Goal: Navigation & Orientation: Find specific page/section

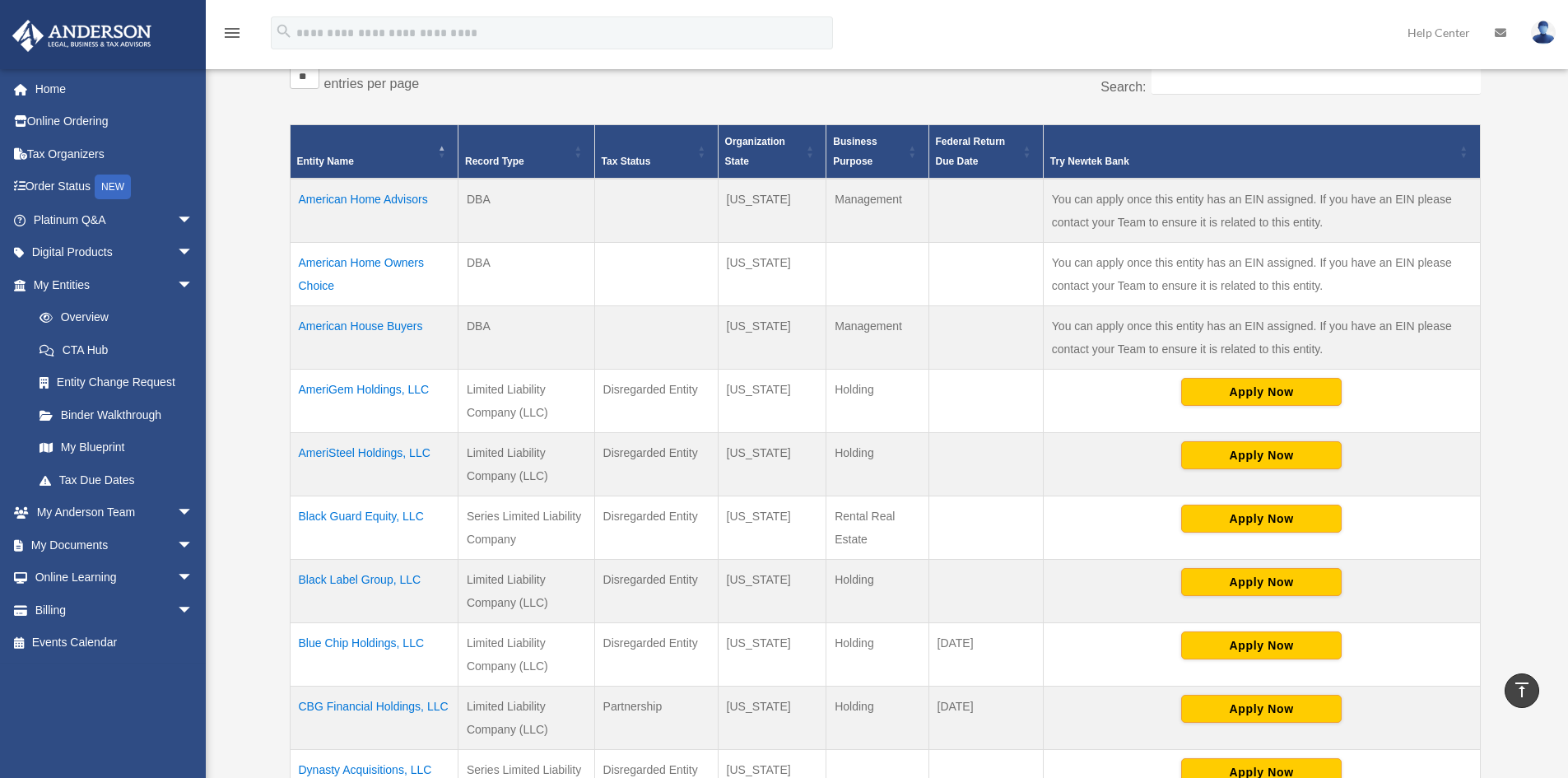
scroll to position [412, 0]
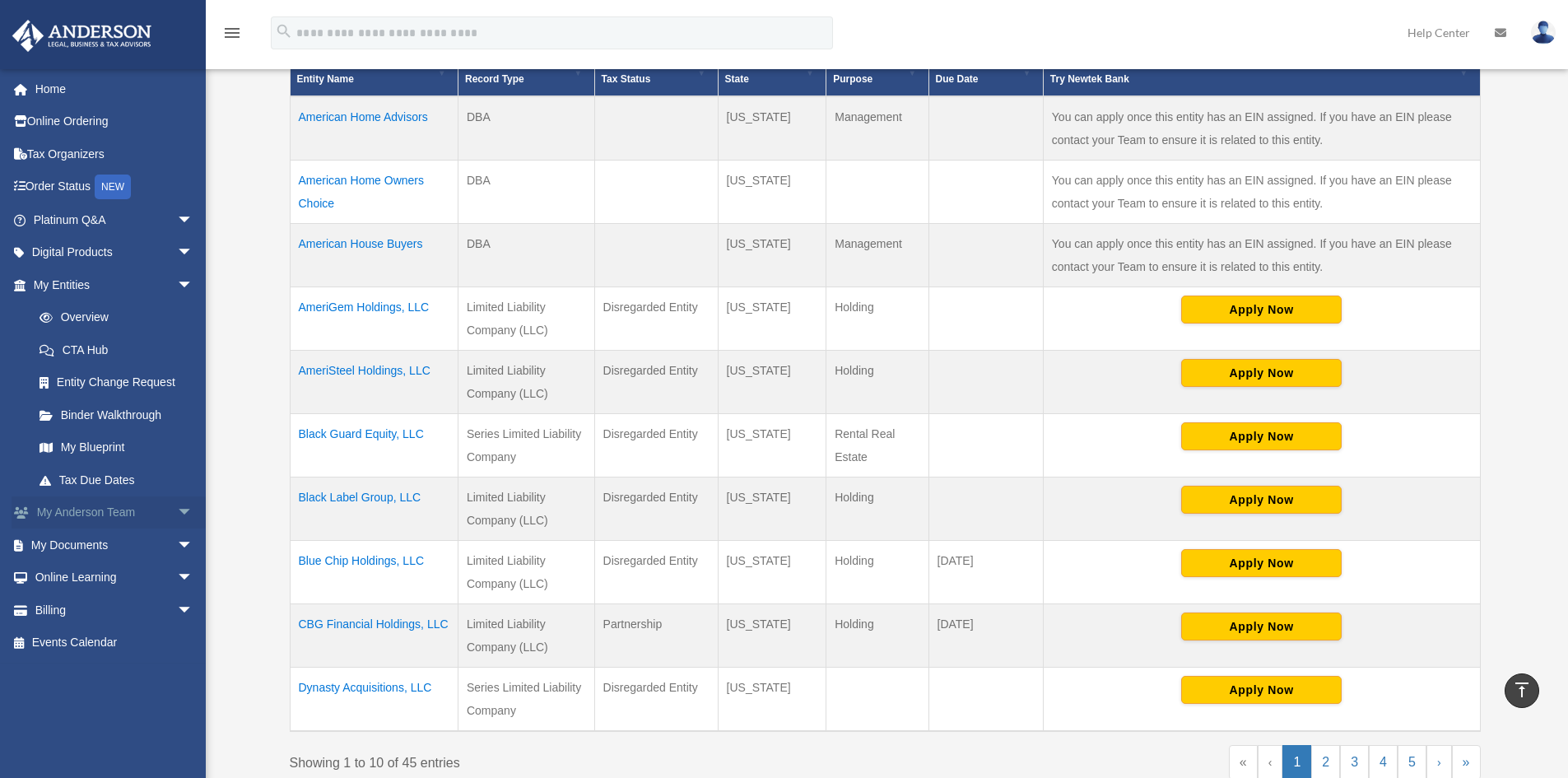
click at [177, 521] on span "arrow_drop_down" at bounding box center [193, 513] width 33 height 34
click at [177, 640] on span "arrow_drop_down" at bounding box center [193, 643] width 33 height 34
click at [78, 674] on link "Box" at bounding box center [120, 675] width 195 height 33
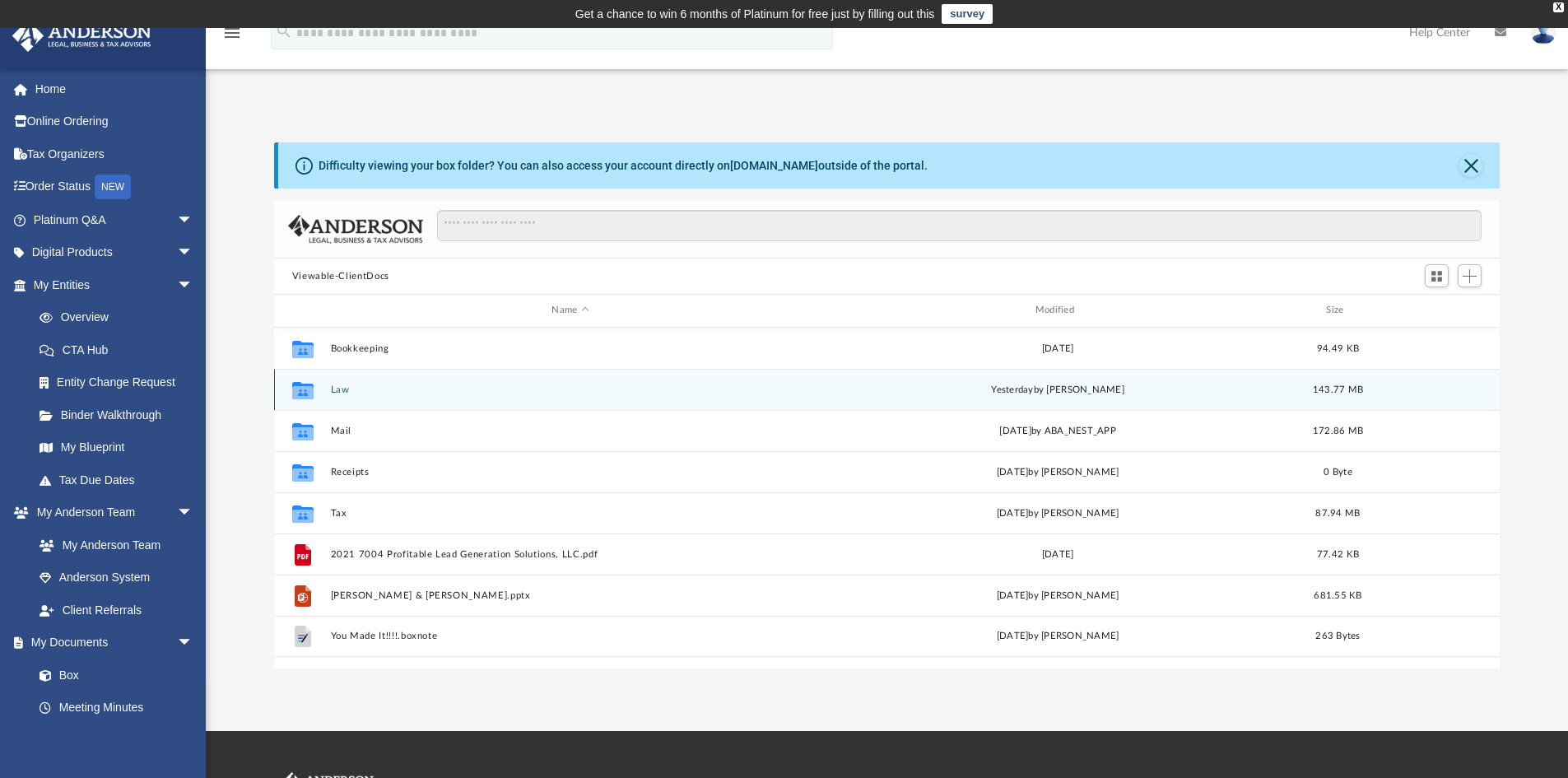
scroll to position [362, 1213]
click at [338, 393] on button "Law" at bounding box center [569, 390] width 479 height 10
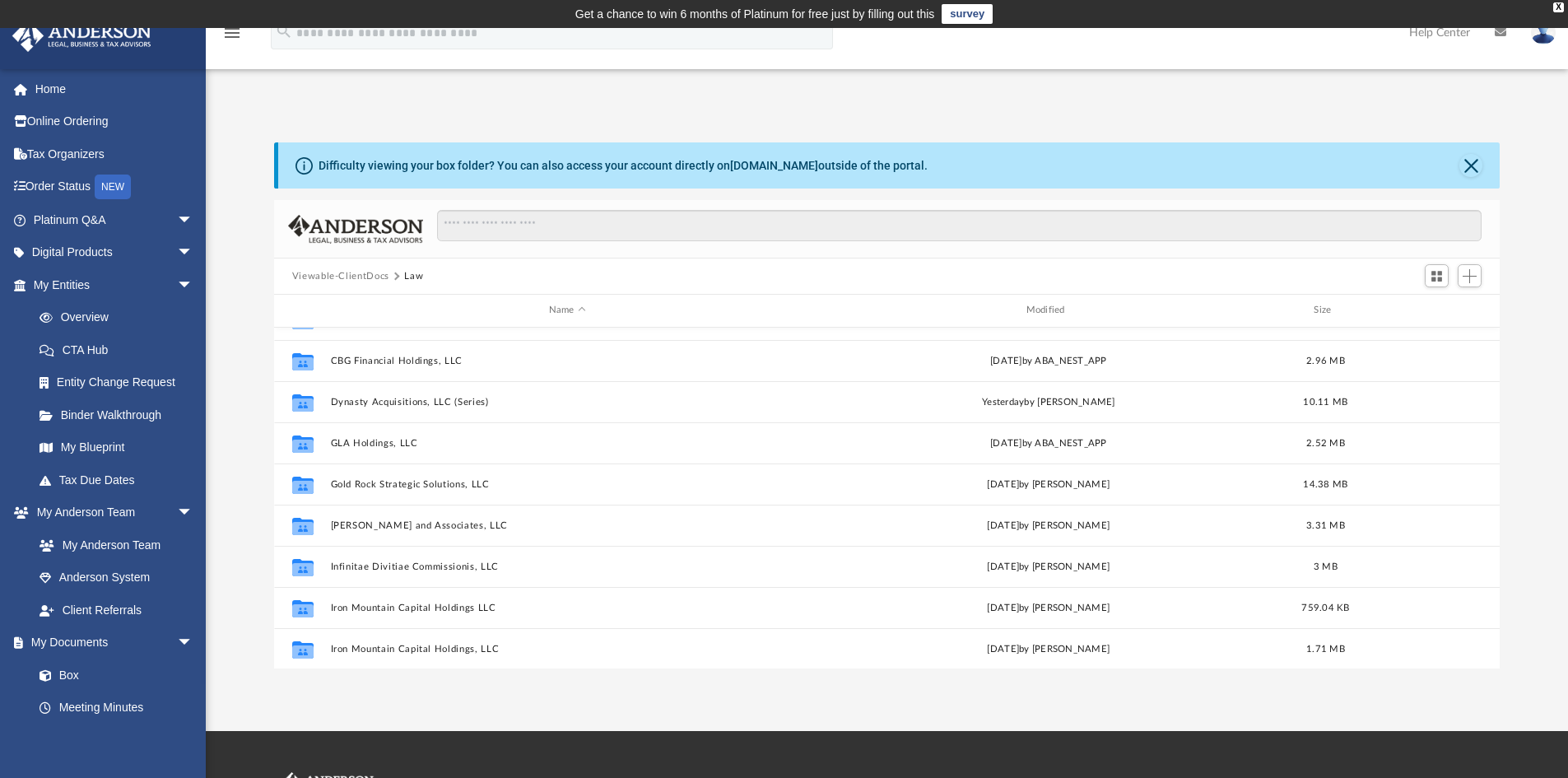
scroll to position [247, 0]
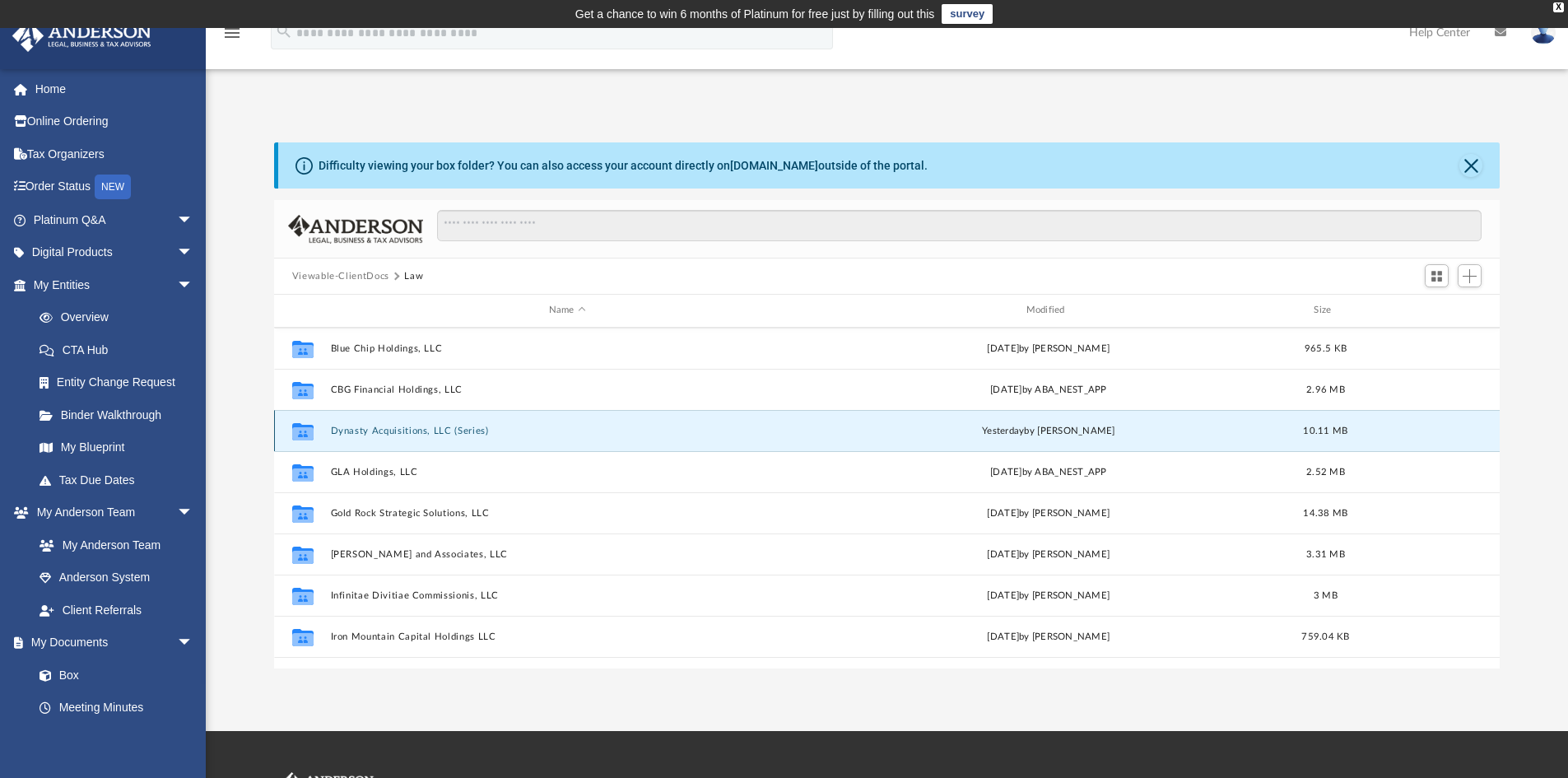
click at [456, 434] on button "Dynasty Acquisitions, LLC (Series)" at bounding box center [566, 431] width 474 height 10
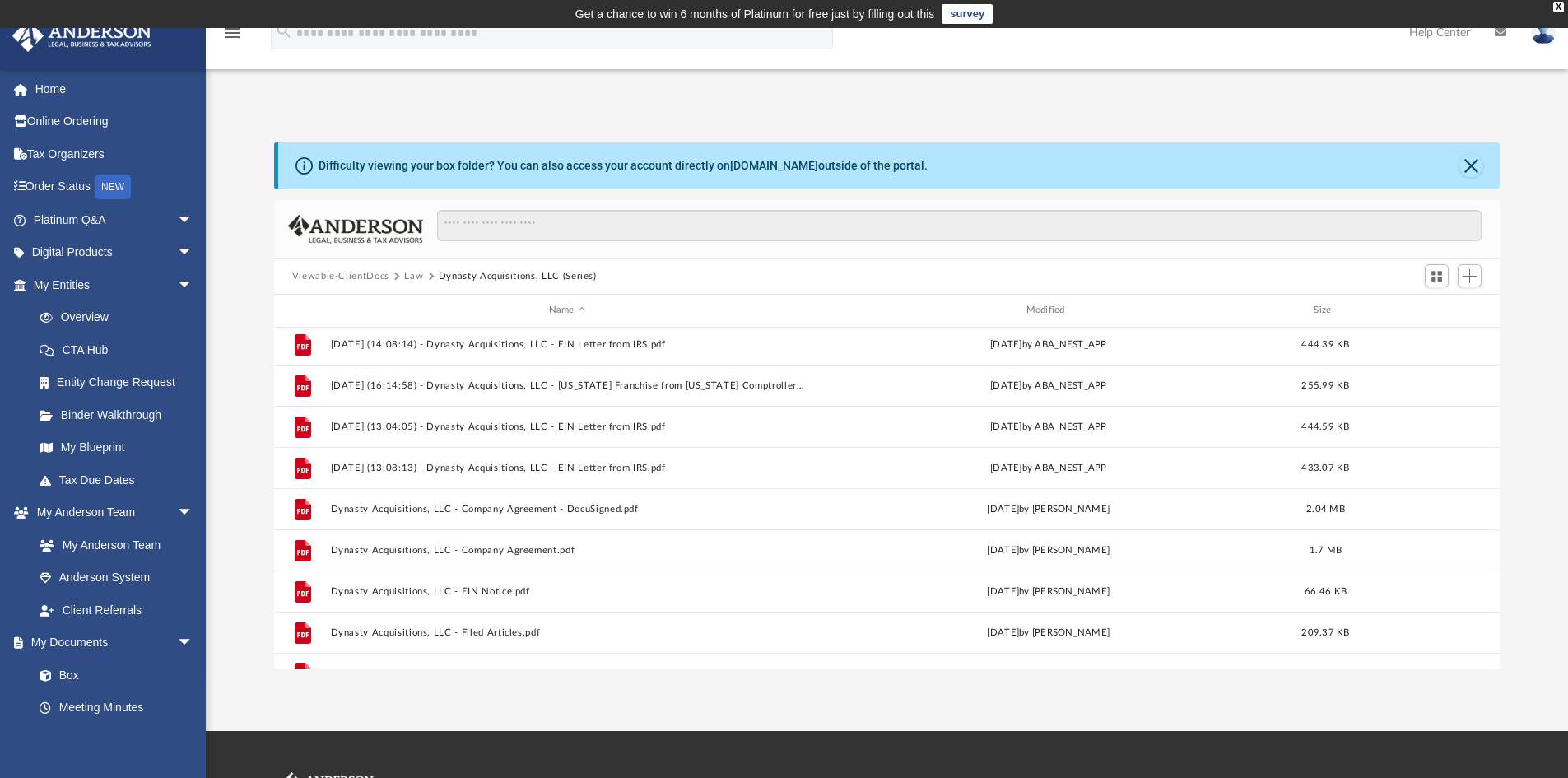
scroll to position [70, 0]
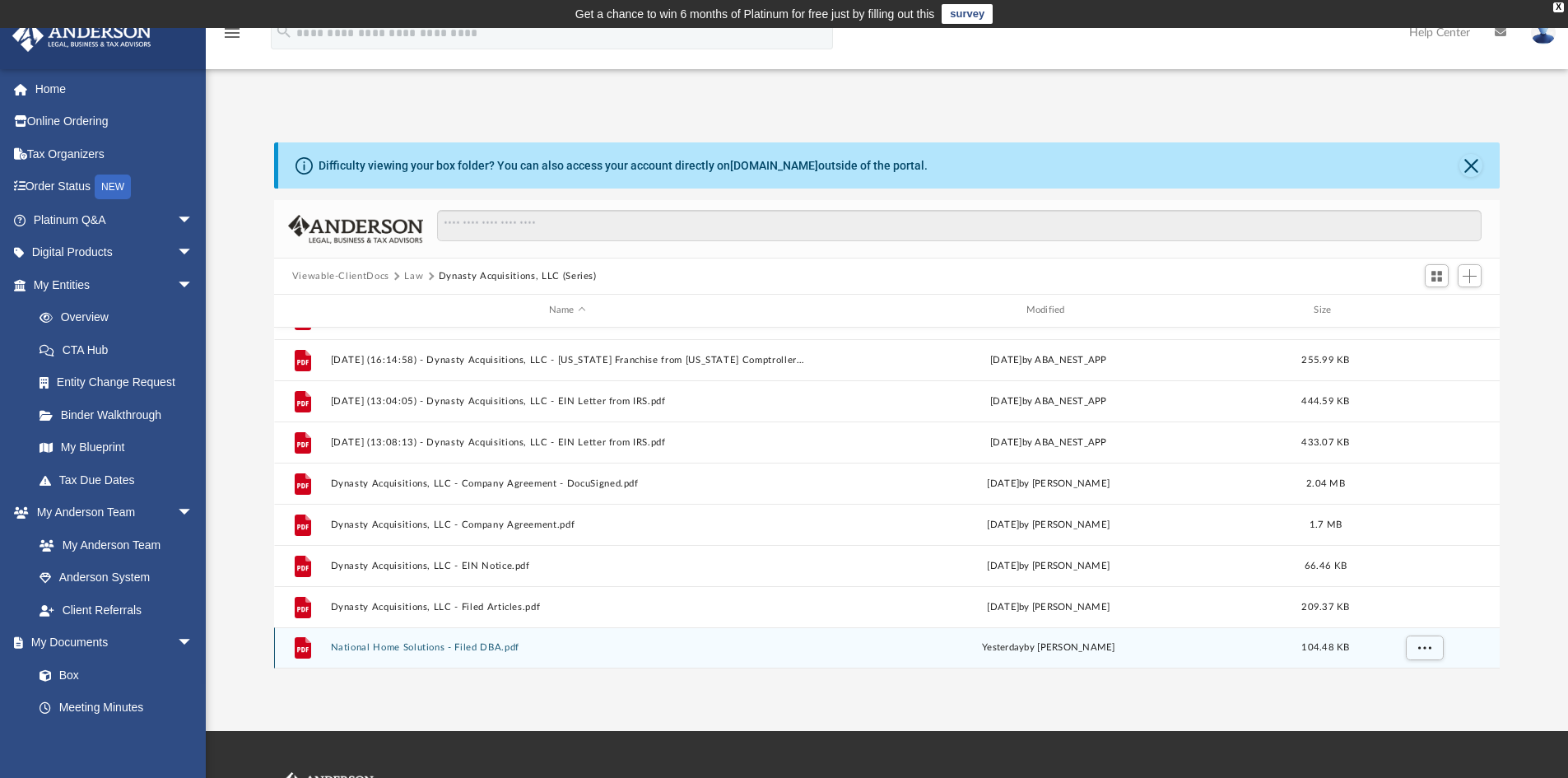
click at [511, 641] on div "File National Home Solutions - Filed DBA.pdf yesterday by Jasmine Grayson 104.4…" at bounding box center [887, 647] width 1226 height 41
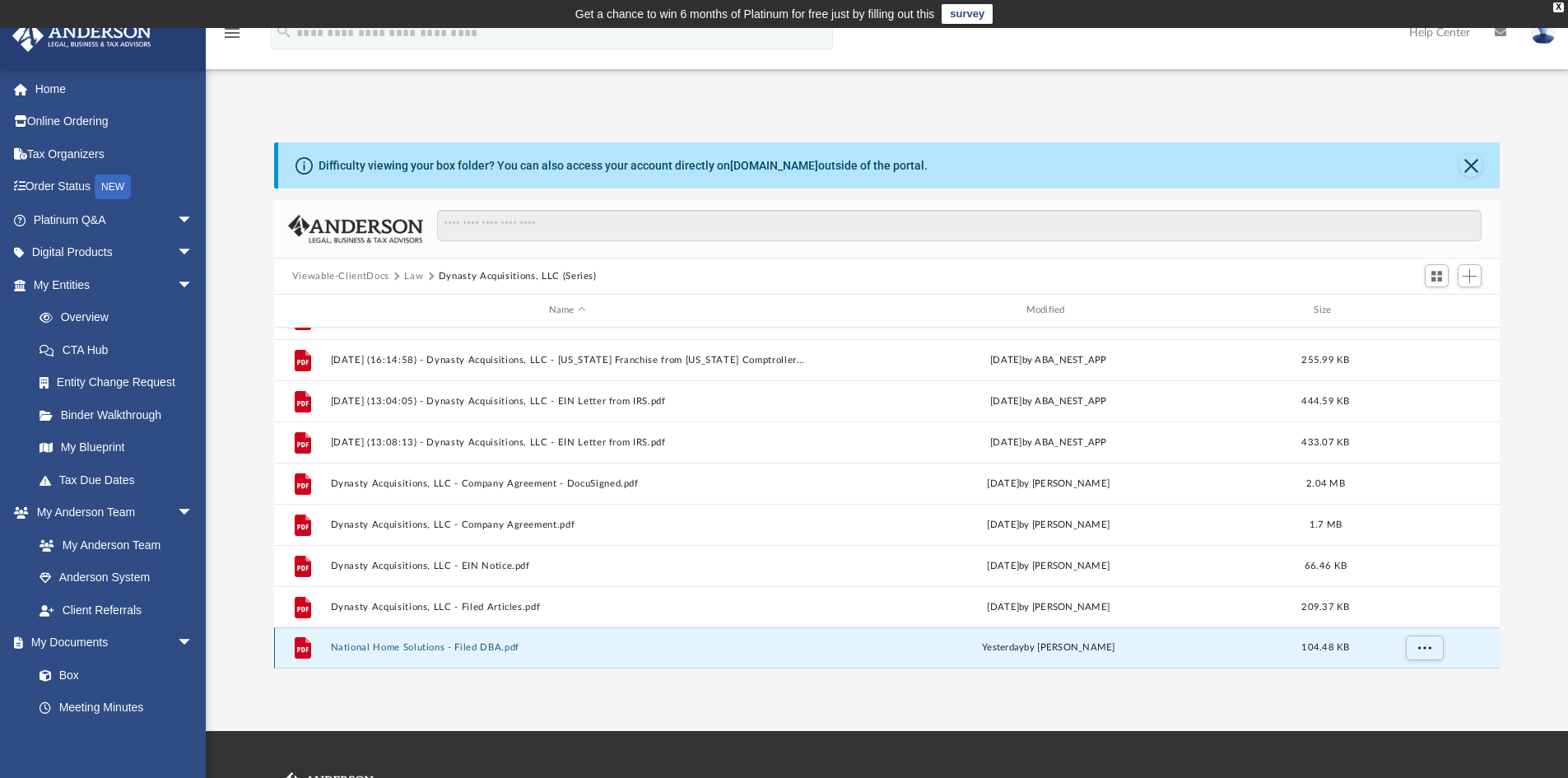
click at [511, 642] on button "National Home Solutions - Filed DBA.pdf" at bounding box center [566, 647] width 474 height 10
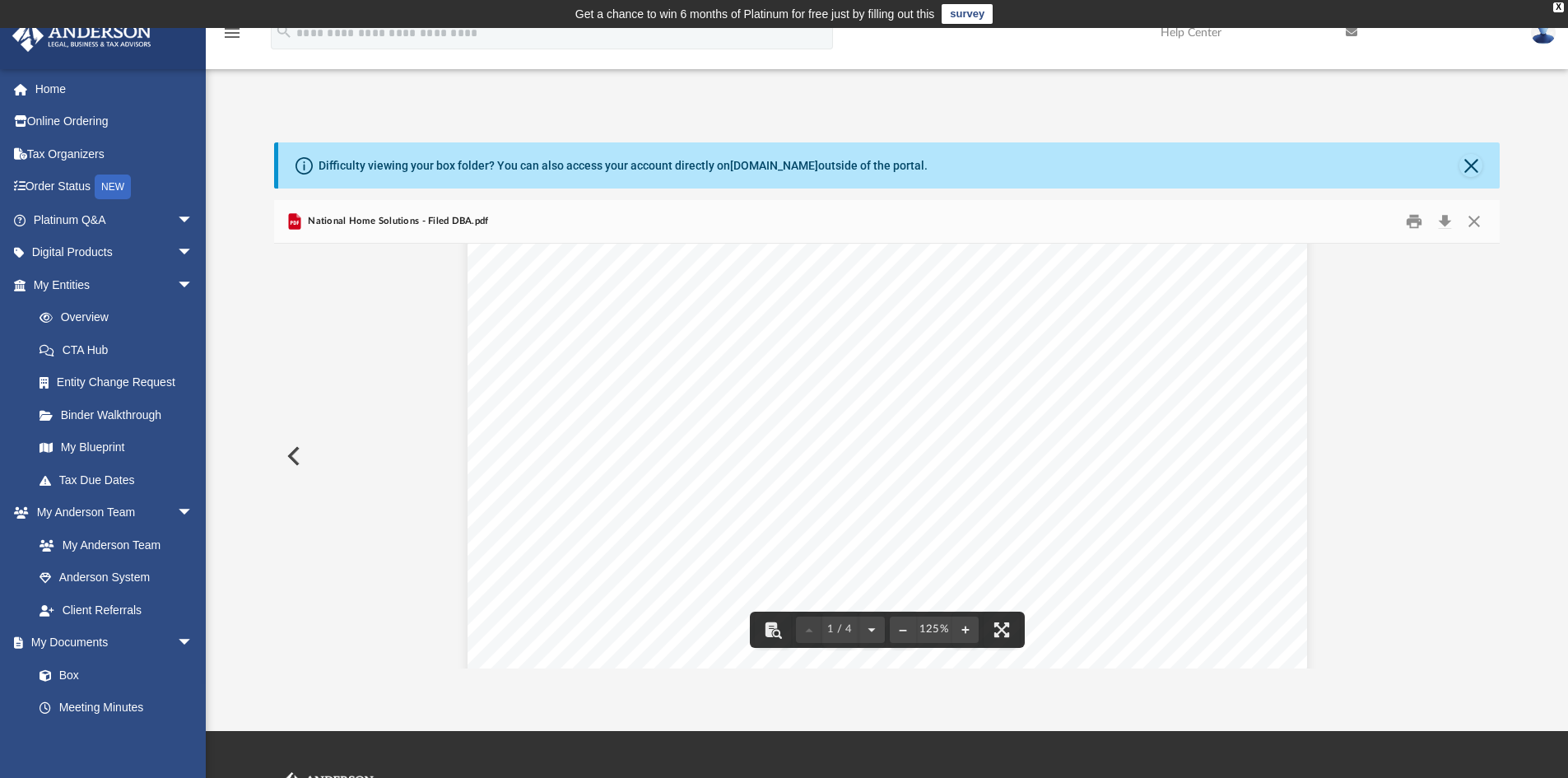
scroll to position [247, 0]
click at [1471, 168] on button "Close" at bounding box center [1471, 165] width 23 height 23
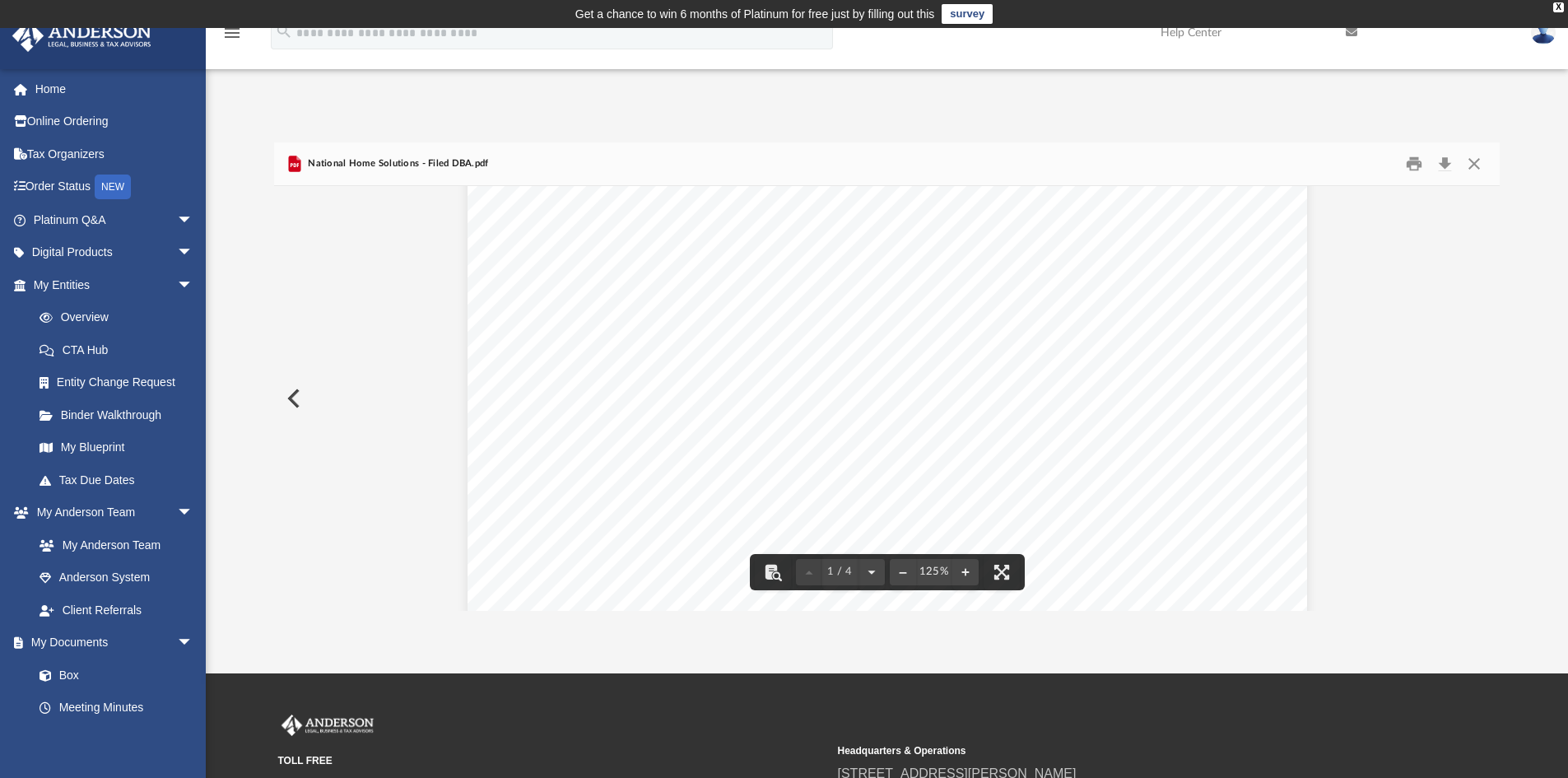
click at [1472, 179] on div "National Home Solutions - Filed DBA.pdf" at bounding box center [887, 164] width 1226 height 44
click at [1471, 156] on button "Close" at bounding box center [1474, 164] width 30 height 25
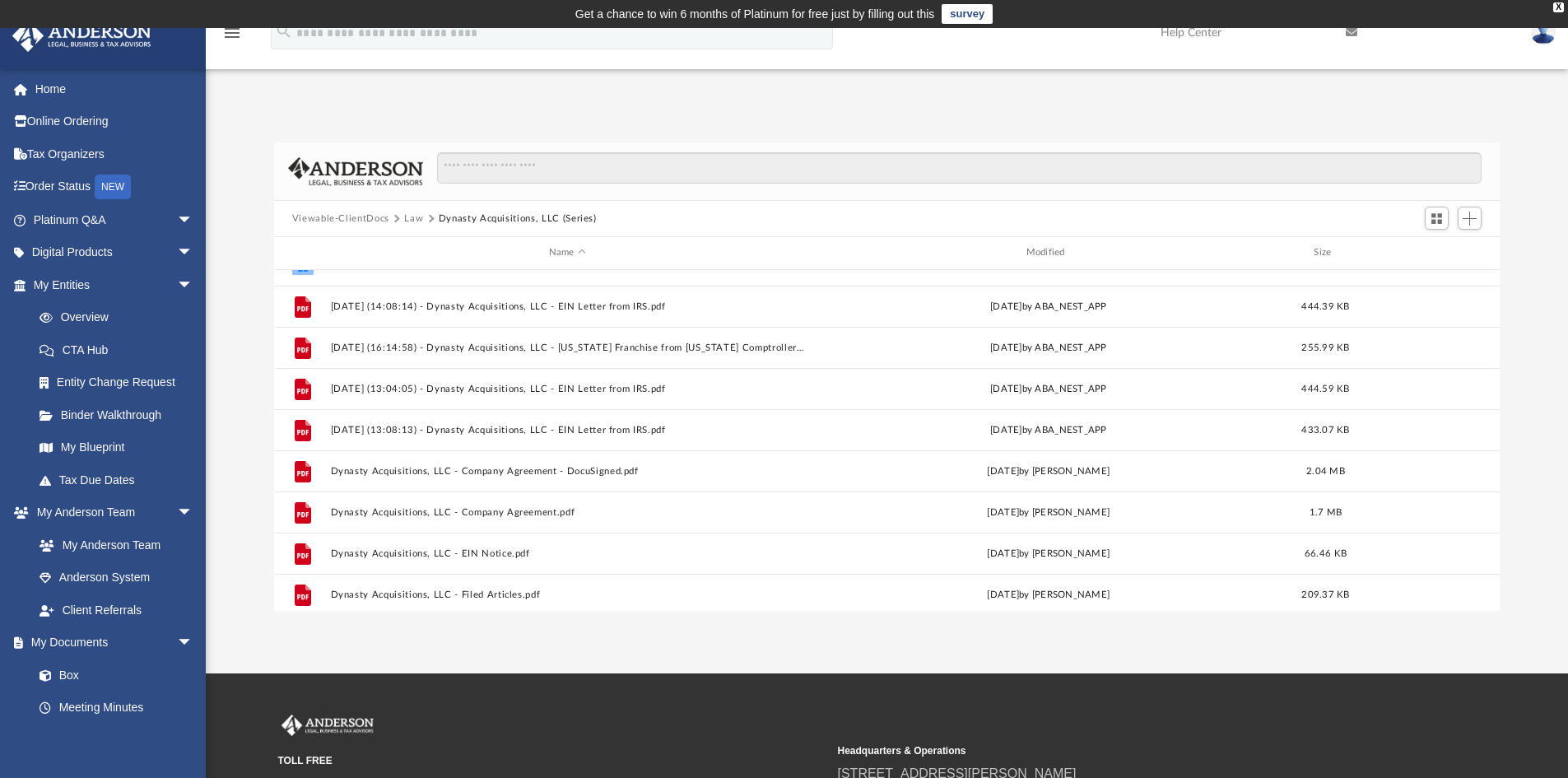
scroll to position [0, 0]
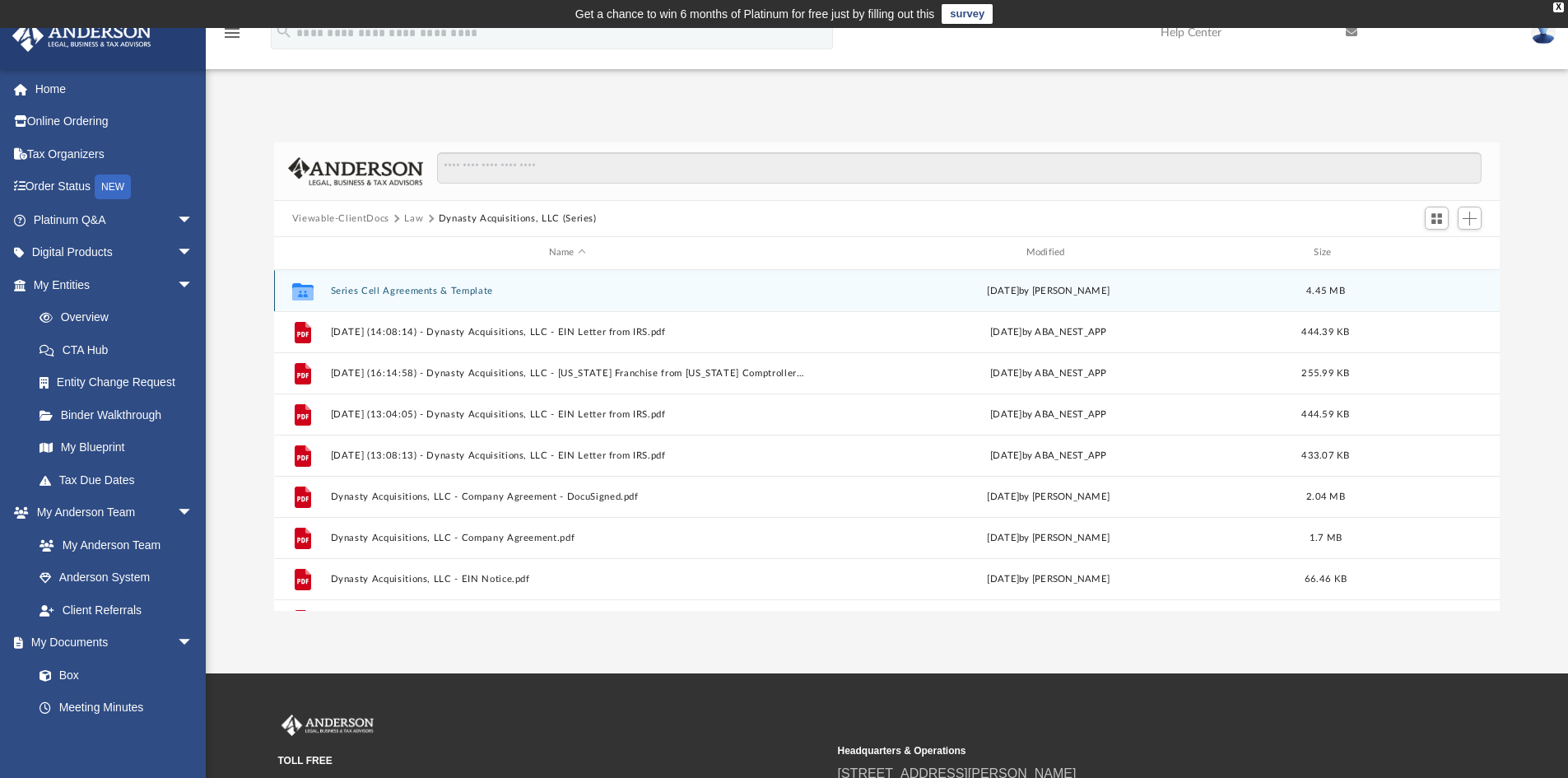
click at [454, 283] on div "Collaborated Folder Series Cell Agreements & Template Mon Aug 25 2025 by Joyce …" at bounding box center [887, 290] width 1226 height 41
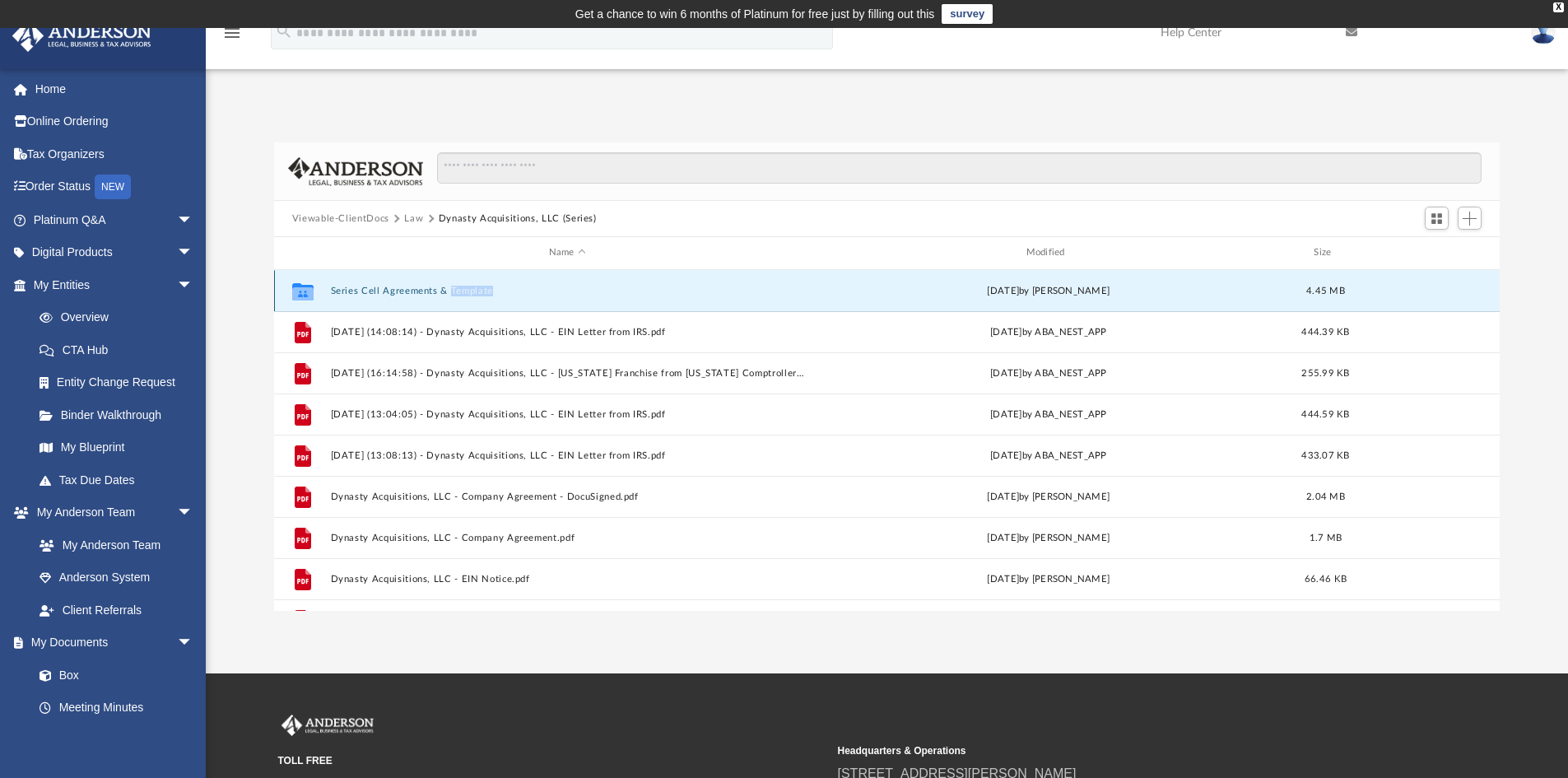
click at [454, 283] on div "Collaborated Folder Series Cell Agreements & Template Mon Aug 25 2025 by Joyce …" at bounding box center [887, 290] width 1226 height 41
click at [452, 288] on button "Series Cell Agreements & Template" at bounding box center [566, 291] width 474 height 10
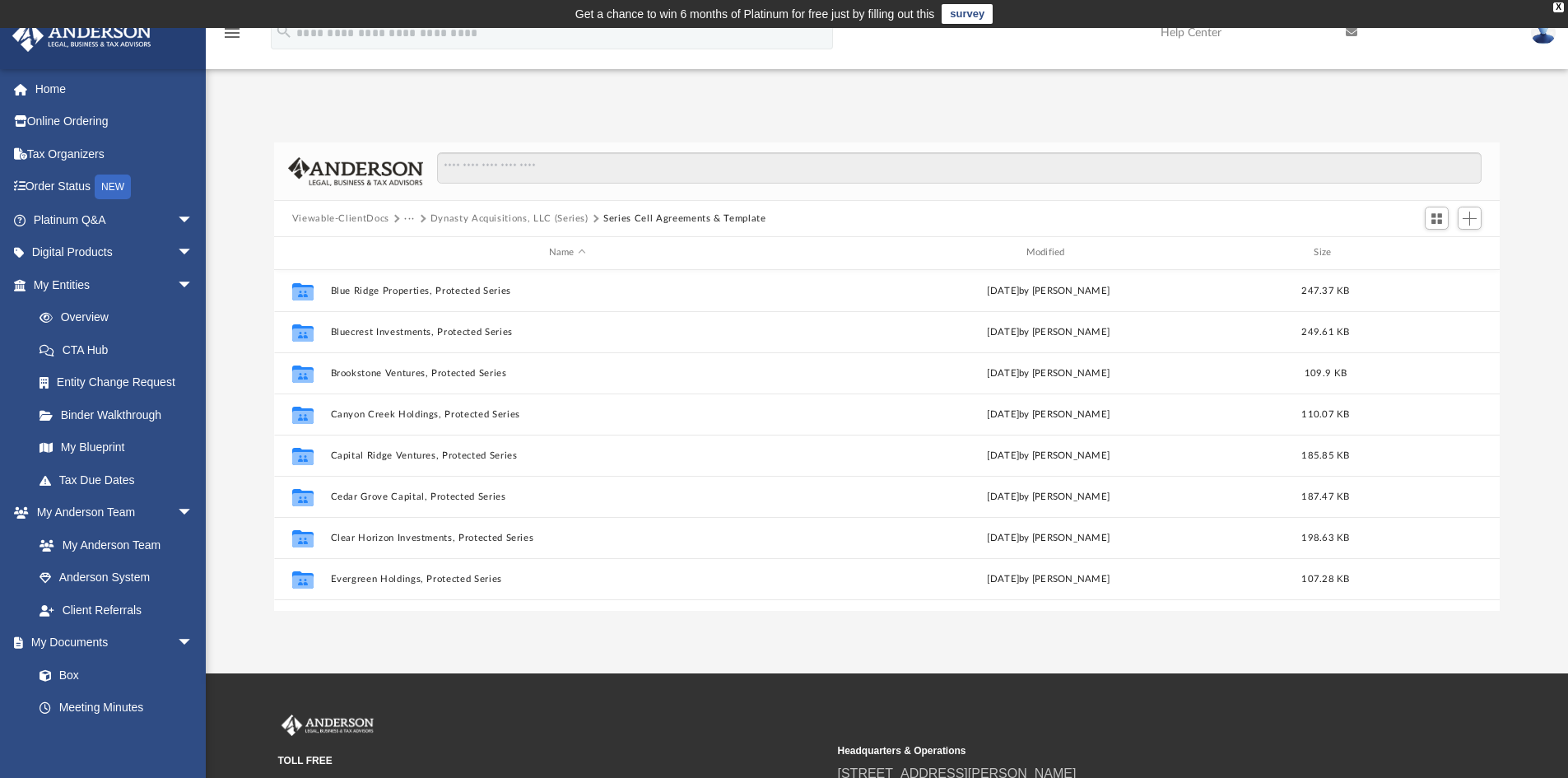
click at [379, 220] on button "Viewable-ClientDocs" at bounding box center [341, 218] width 97 height 15
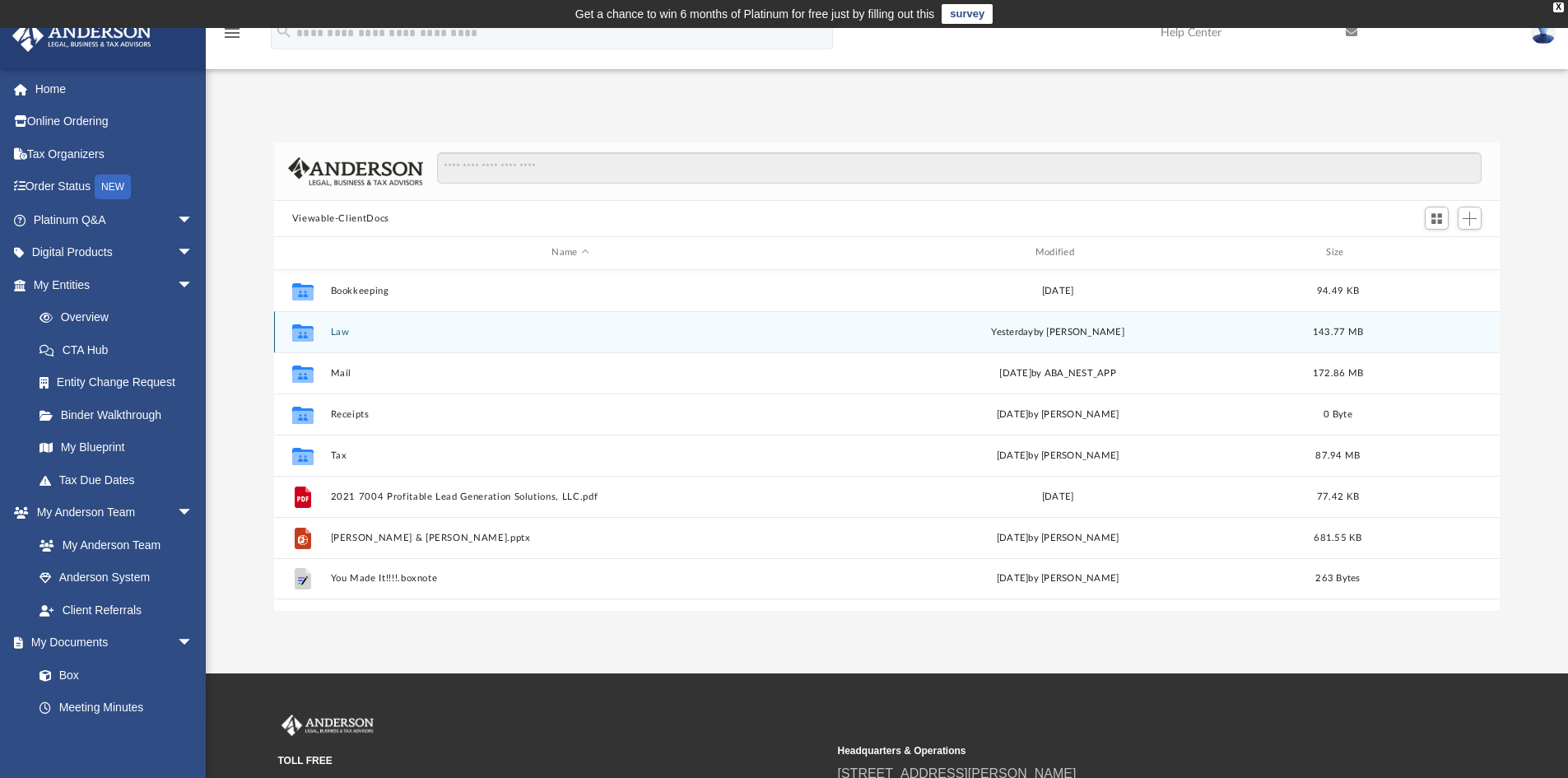
click at [334, 325] on div "Collaborated Folder Law yesterday by Jasmine Grayson 143.77 MB" at bounding box center [887, 332] width 1226 height 41
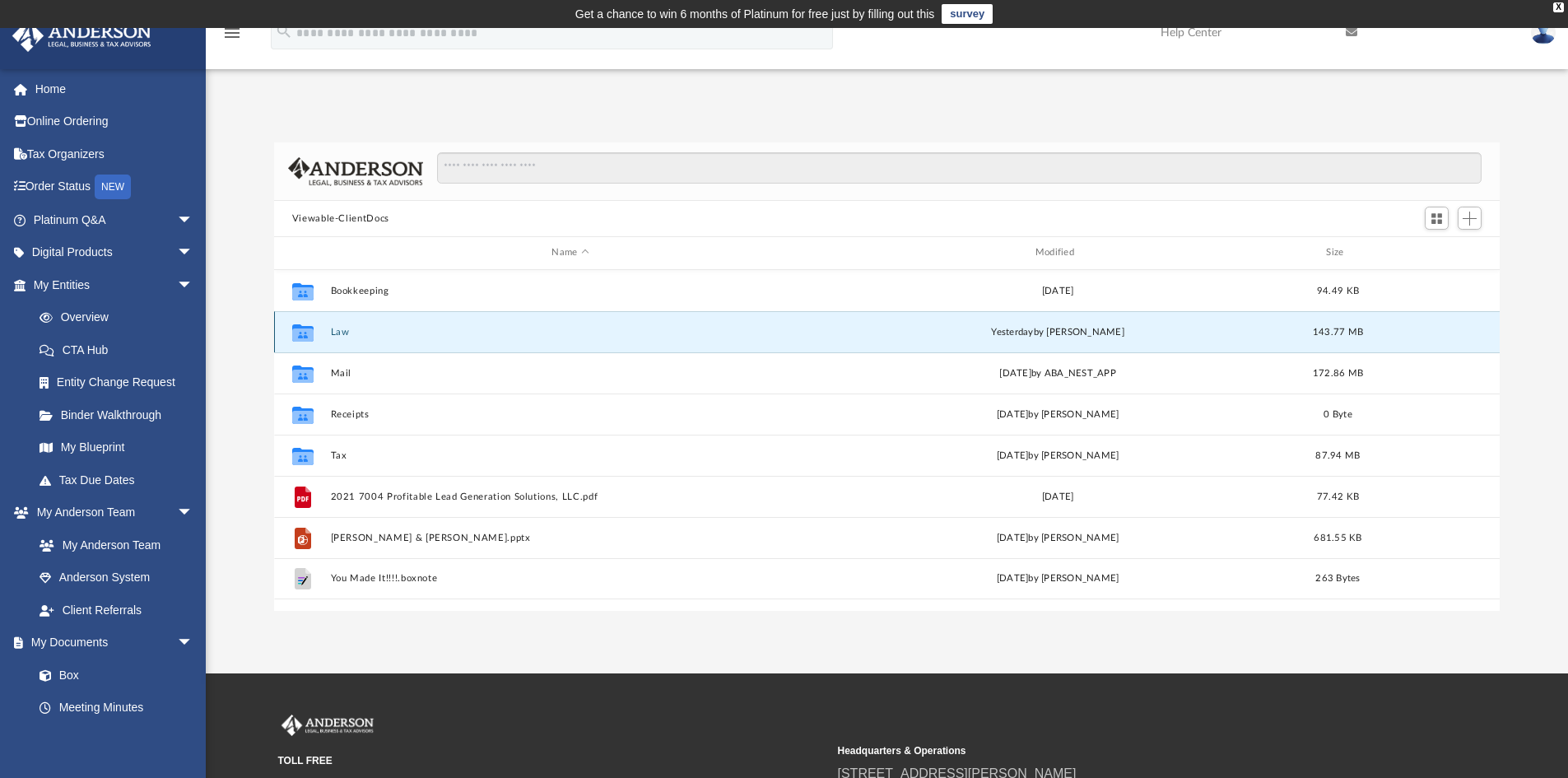
click at [338, 342] on div "Collaborated Folder Law yesterday by Jasmine Grayson 143.77 MB" at bounding box center [887, 332] width 1226 height 41
click at [338, 333] on button "Law" at bounding box center [569, 332] width 479 height 10
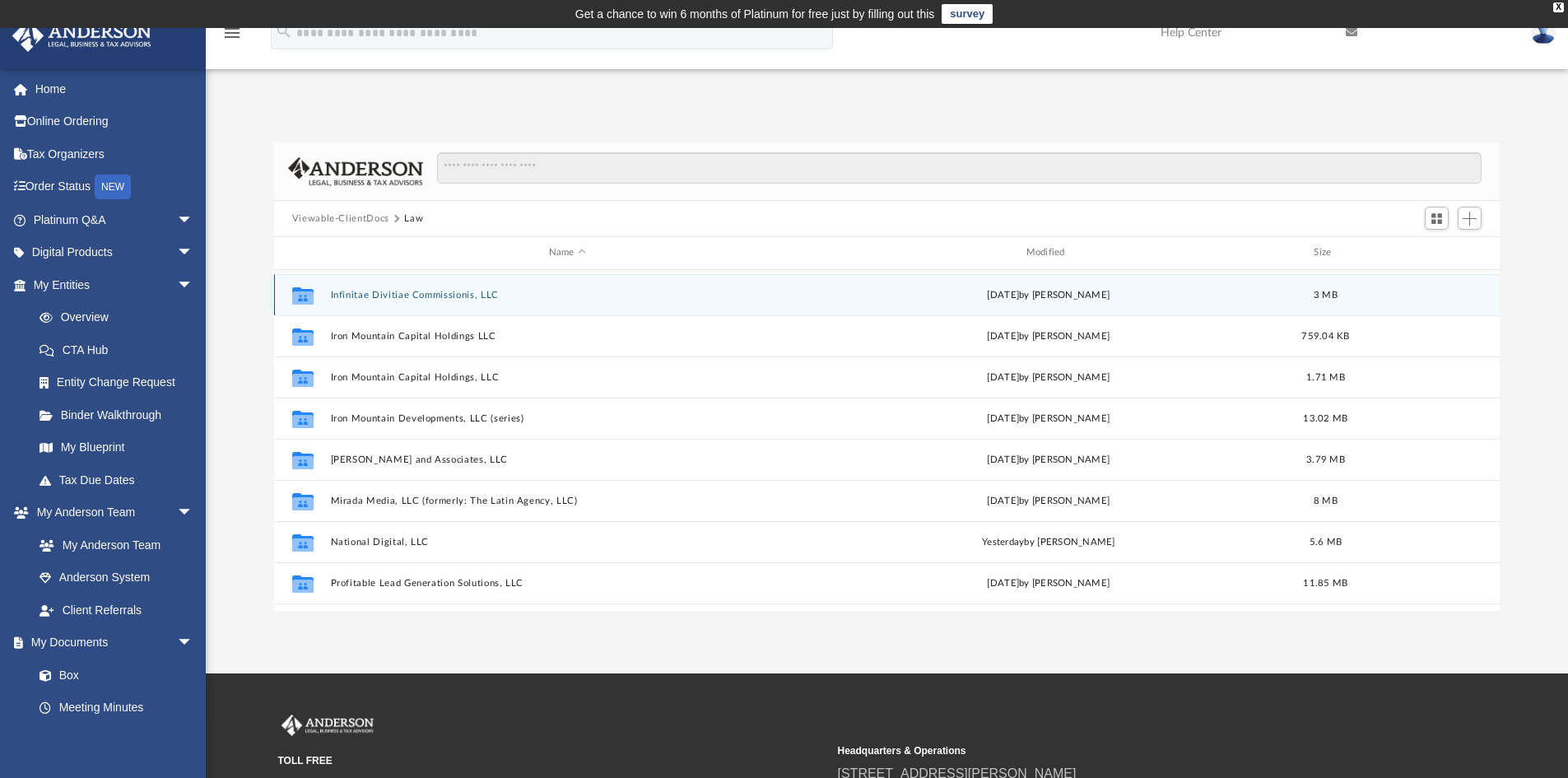
scroll to position [494, 0]
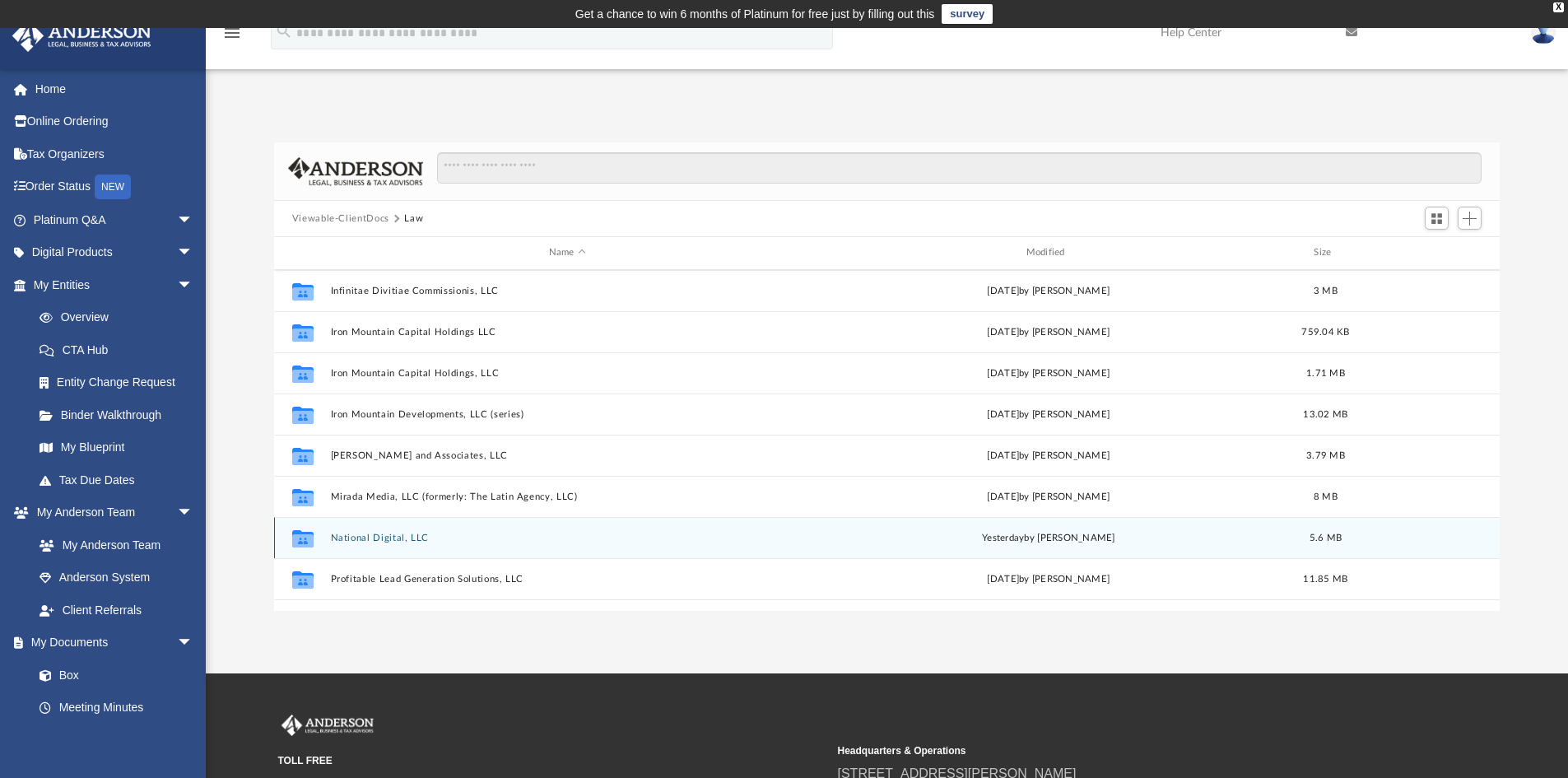
click at [396, 537] on button "National Digital, LLC" at bounding box center [566, 538] width 474 height 10
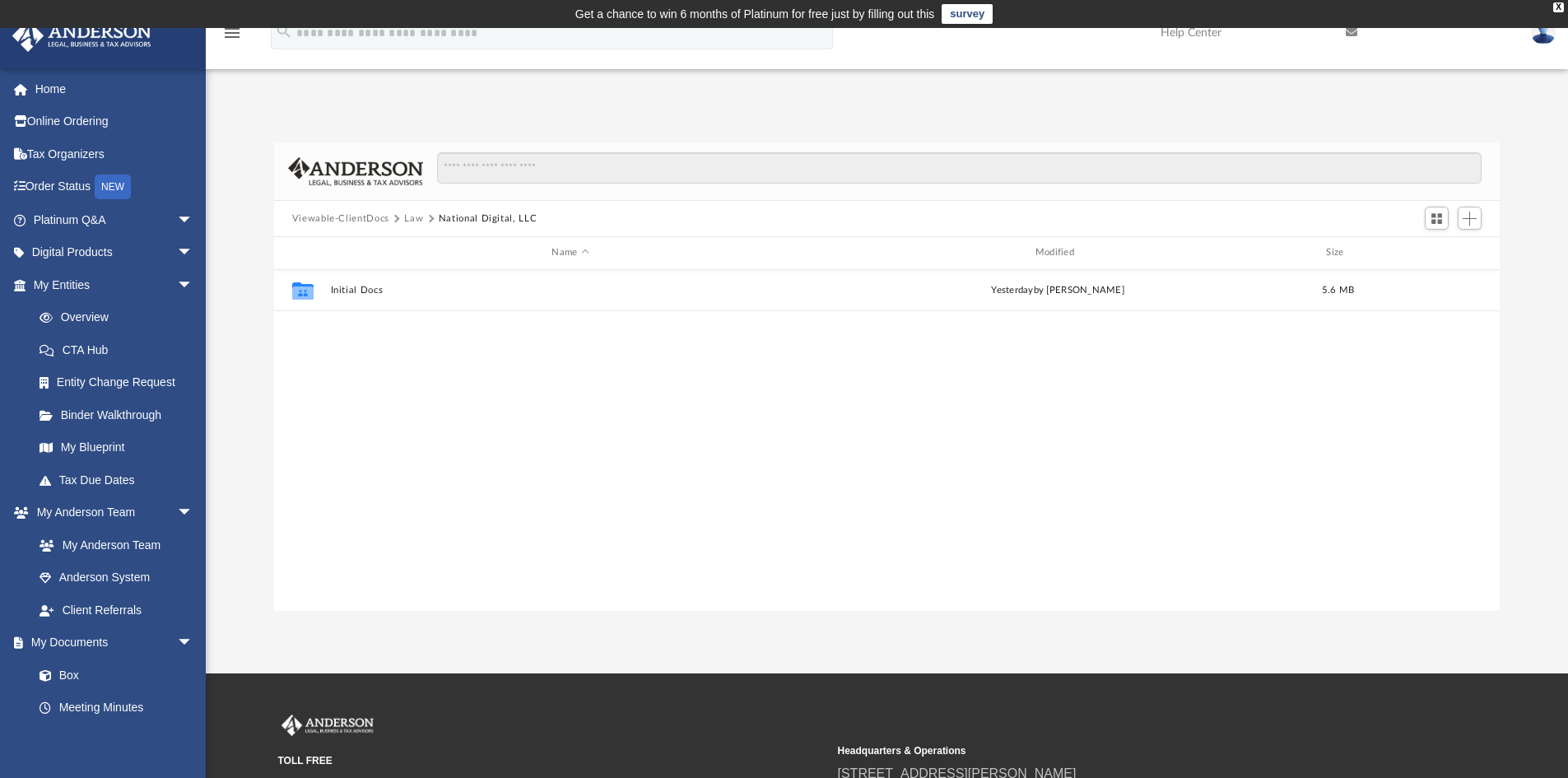
scroll to position [0, 0]
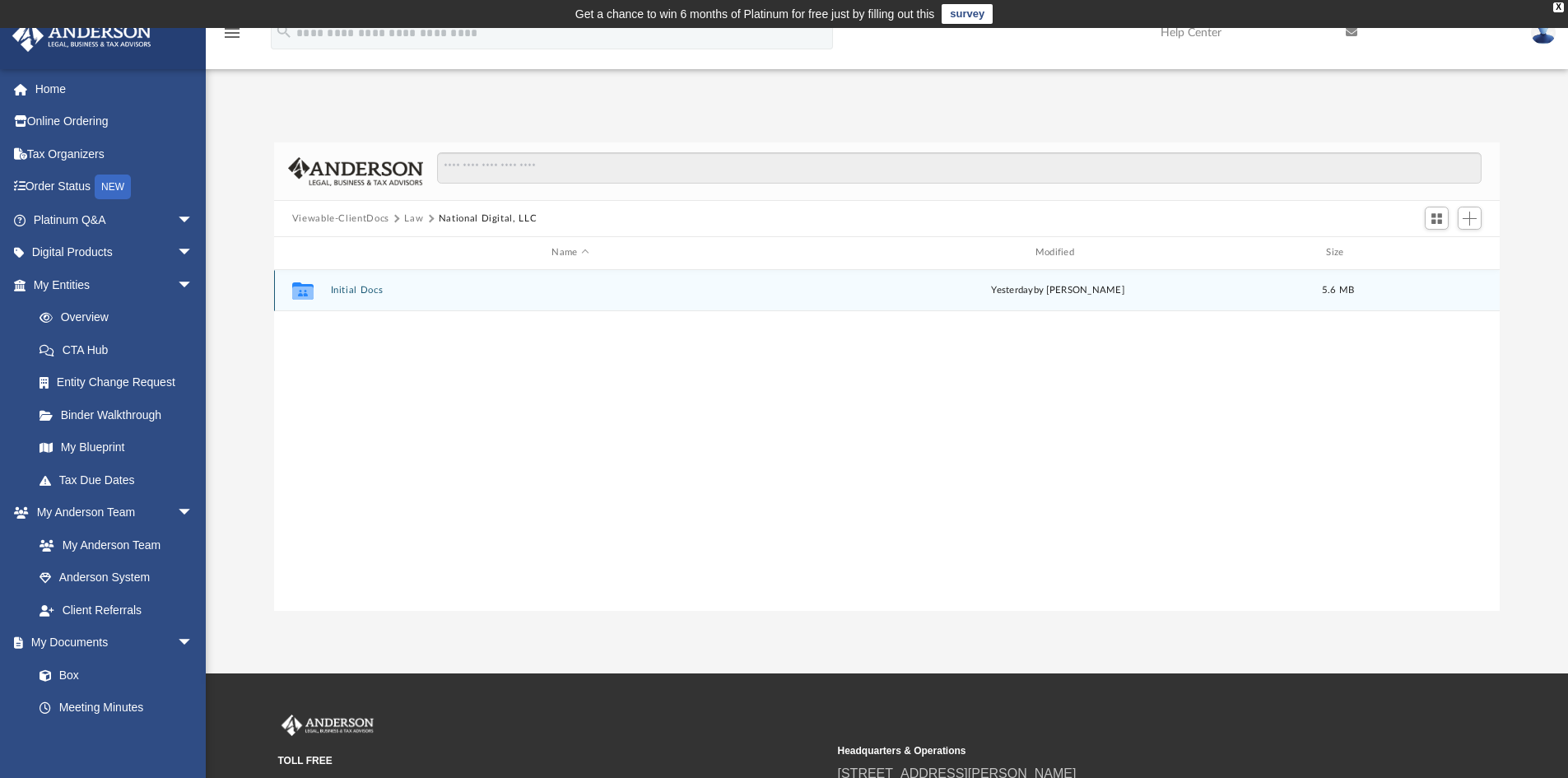
click at [378, 285] on button "Initial Docs" at bounding box center [569, 290] width 479 height 10
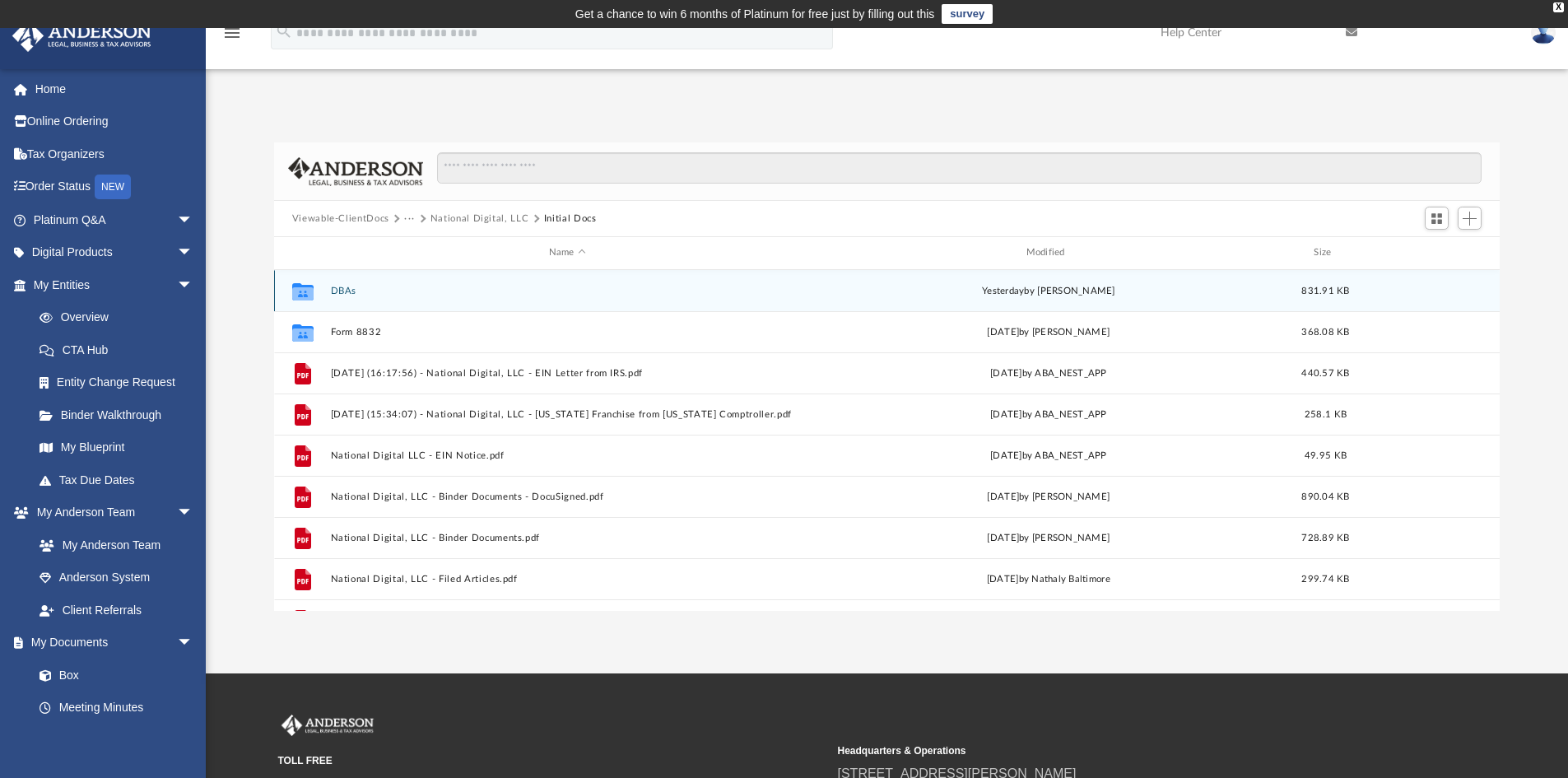
click at [350, 293] on button "DBAs" at bounding box center [566, 291] width 474 height 10
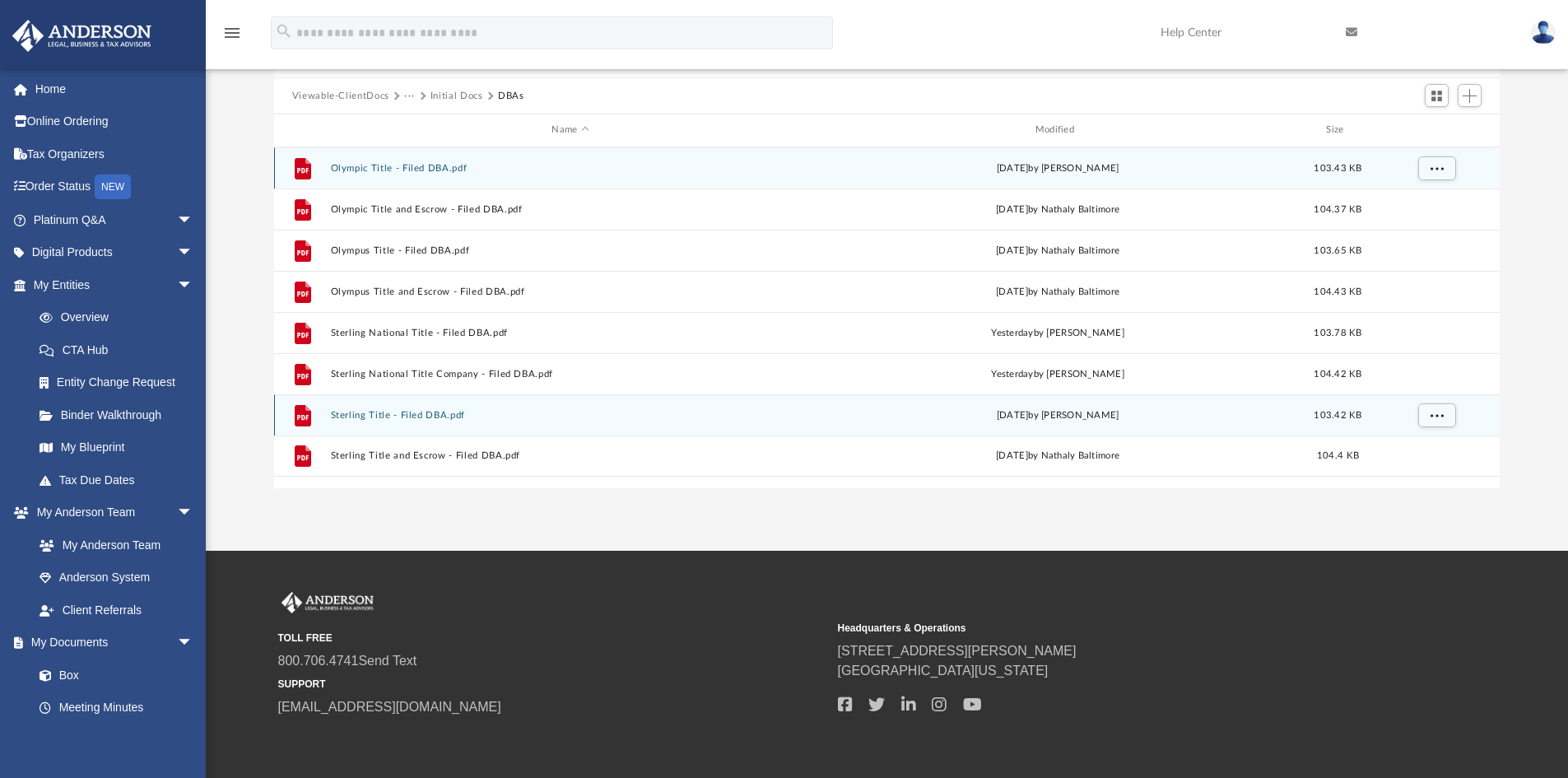
scroll to position [83, 0]
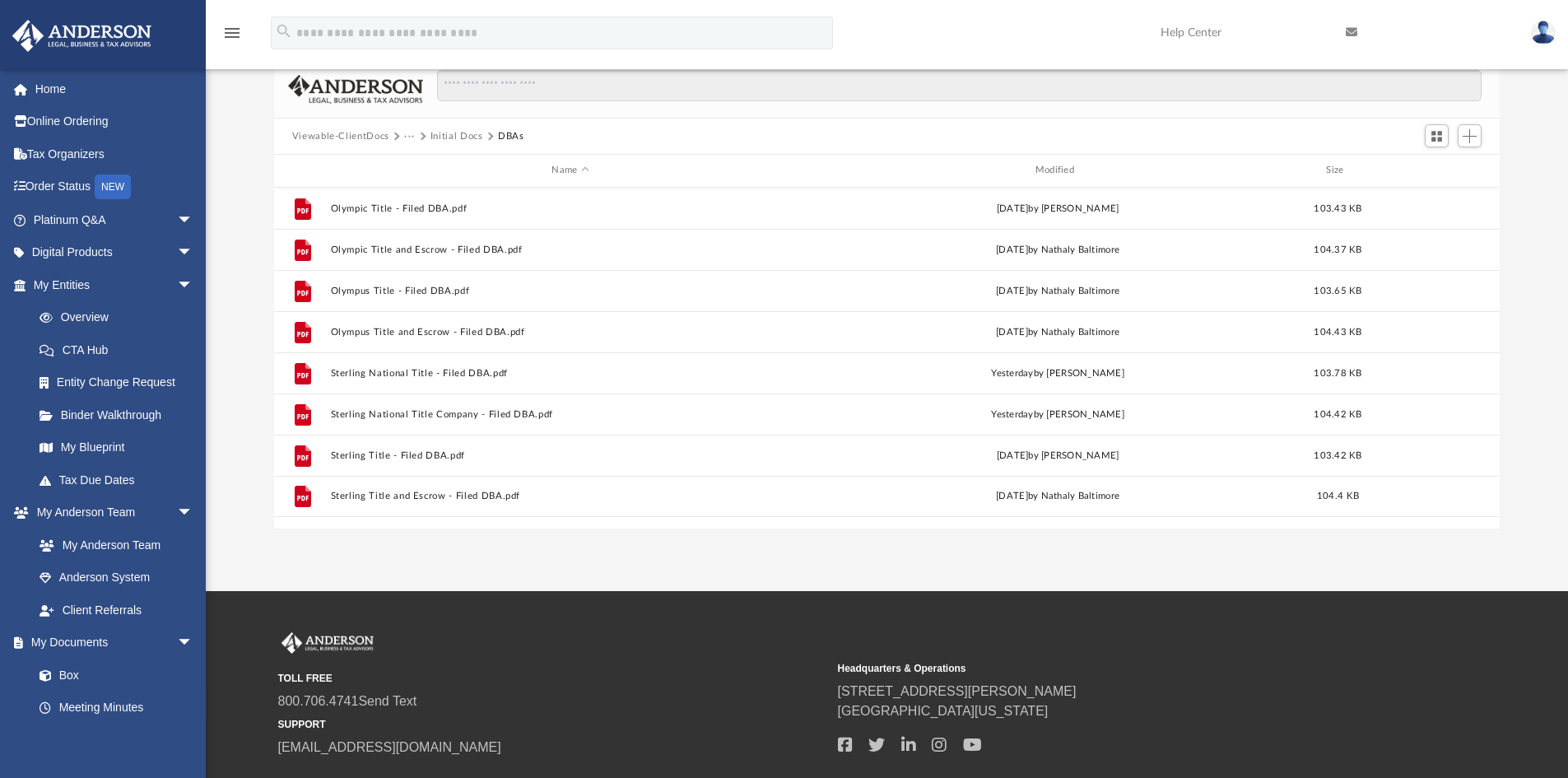
click at [352, 131] on button "Viewable-ClientDocs" at bounding box center [341, 137] width 97 height 15
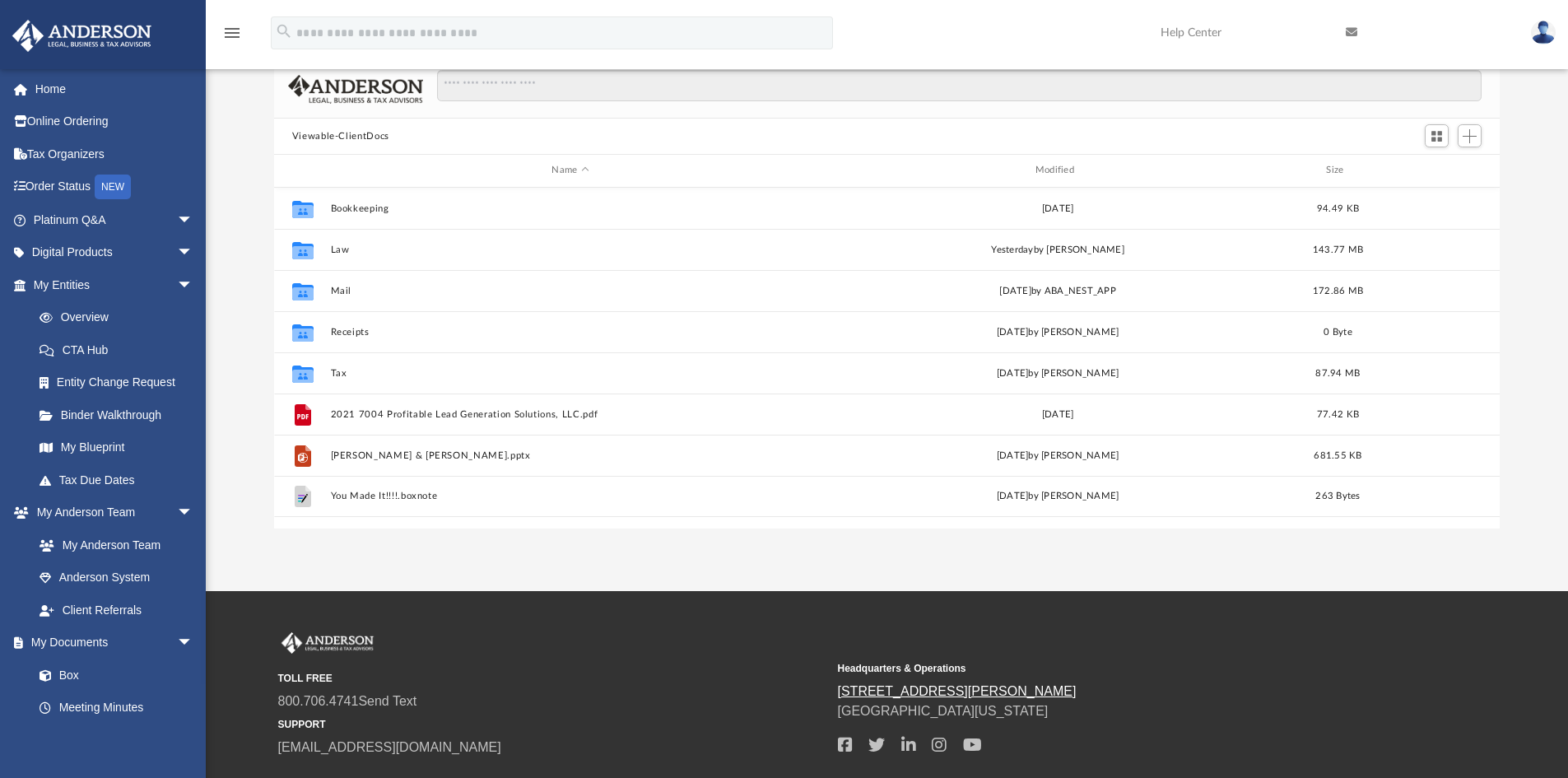
click at [887, 693] on link "[STREET_ADDRESS][PERSON_NAME]" at bounding box center [957, 691] width 238 height 14
